Goal: Transaction & Acquisition: Purchase product/service

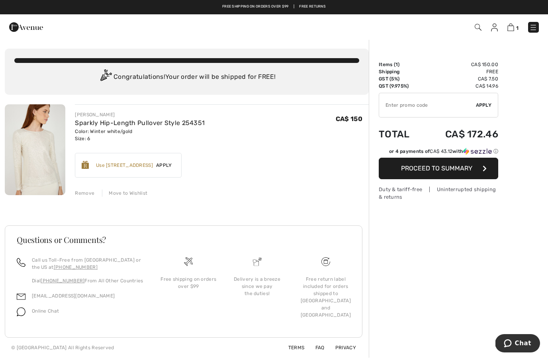
click at [478, 30] on img at bounding box center [478, 27] width 7 height 7
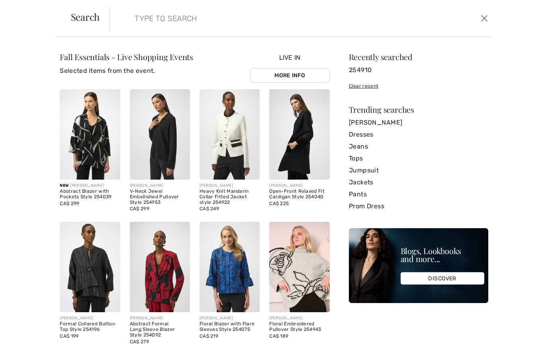
click at [405, 22] on form "Clear" at bounding box center [293, 18] width 369 height 24
click at [218, 30] on input "search" at bounding box center [260, 18] width 262 height 24
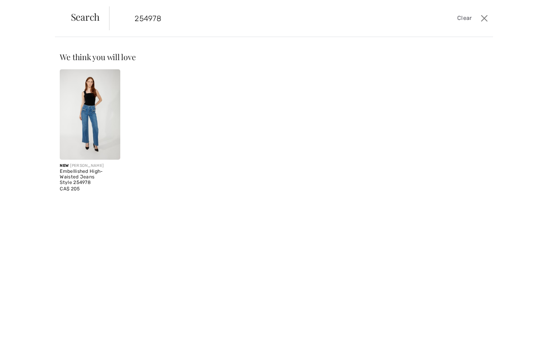
type input "254978"
click at [88, 121] on img at bounding box center [90, 114] width 60 height 90
click at [86, 123] on img at bounding box center [90, 114] width 60 height 90
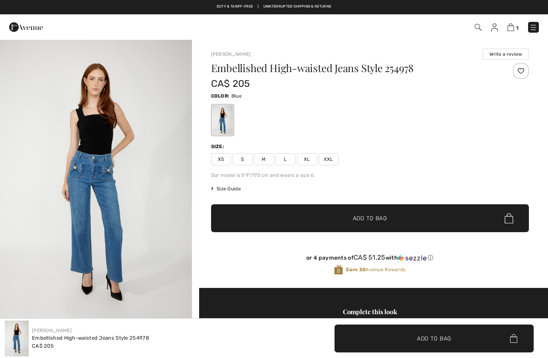
checkbox input "true"
click at [20, 29] on img at bounding box center [26, 27] width 34 height 16
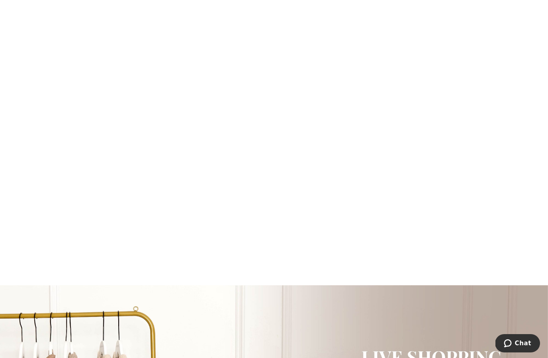
scroll to position [687, 0]
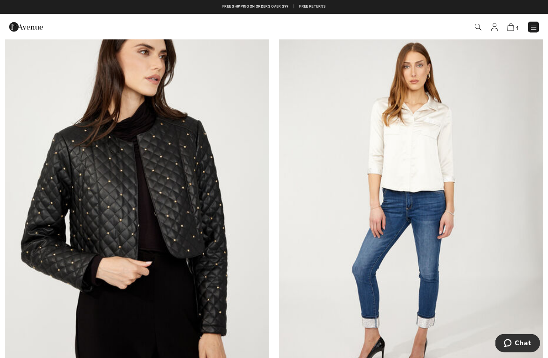
scroll to position [1814, 0]
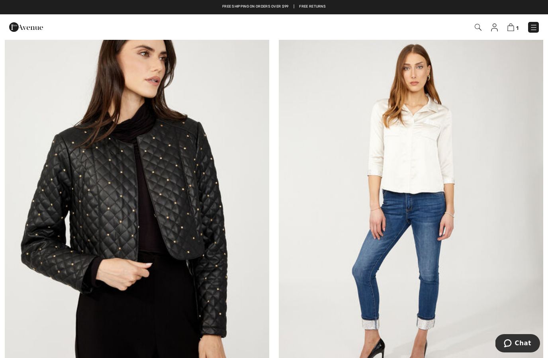
click at [428, 253] on img at bounding box center [411, 208] width 265 height 397
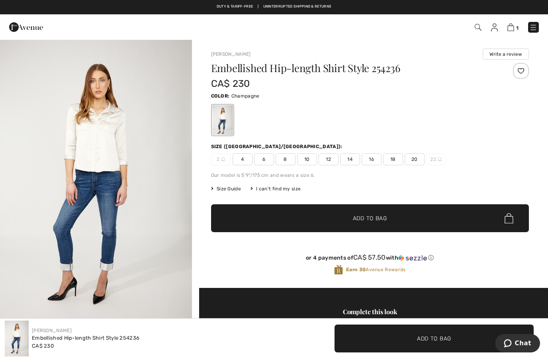
click at [266, 162] on span "6" at bounding box center [264, 159] width 20 height 12
click at [399, 218] on span "✔ Added to Bag Add to Bag" at bounding box center [370, 218] width 318 height 28
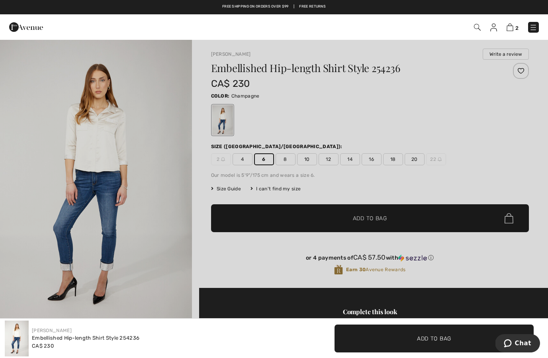
click at [512, 158] on div at bounding box center [274, 179] width 548 height 358
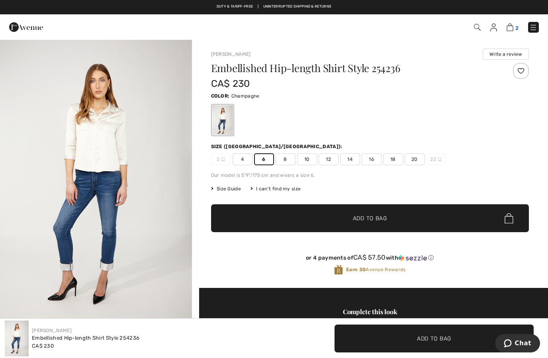
click at [509, 30] on img at bounding box center [510, 28] width 7 height 8
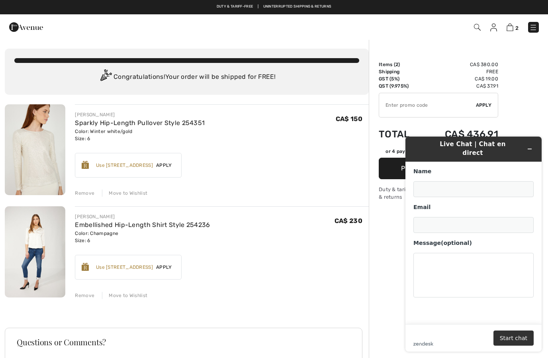
type input "France-[PERSON_NAME]"
type input "[EMAIL_ADDRESS][DOMAIN_NAME]"
